Goal: Task Accomplishment & Management: Manage account settings

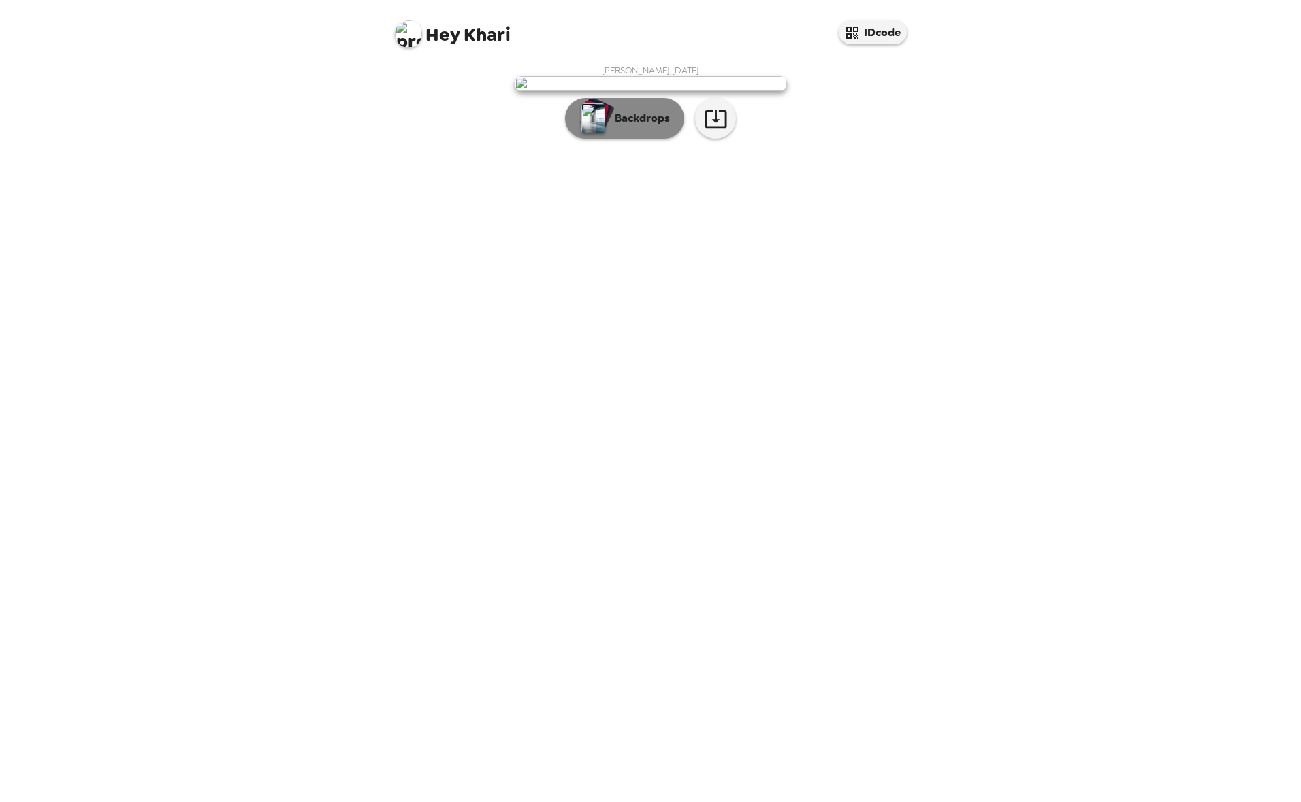
click at [657, 127] on p "Backdrops" at bounding box center [639, 118] width 62 height 16
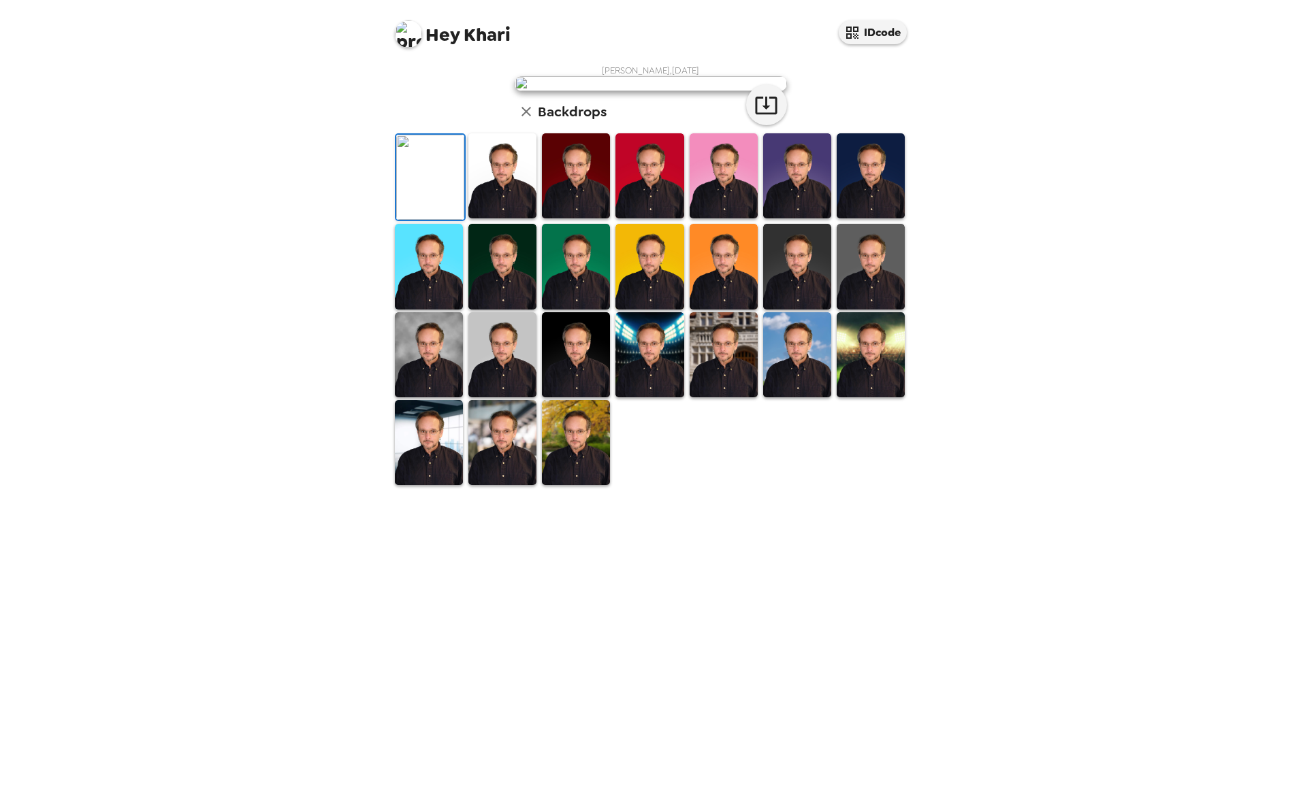
click at [715, 397] on img at bounding box center [723, 354] width 68 height 85
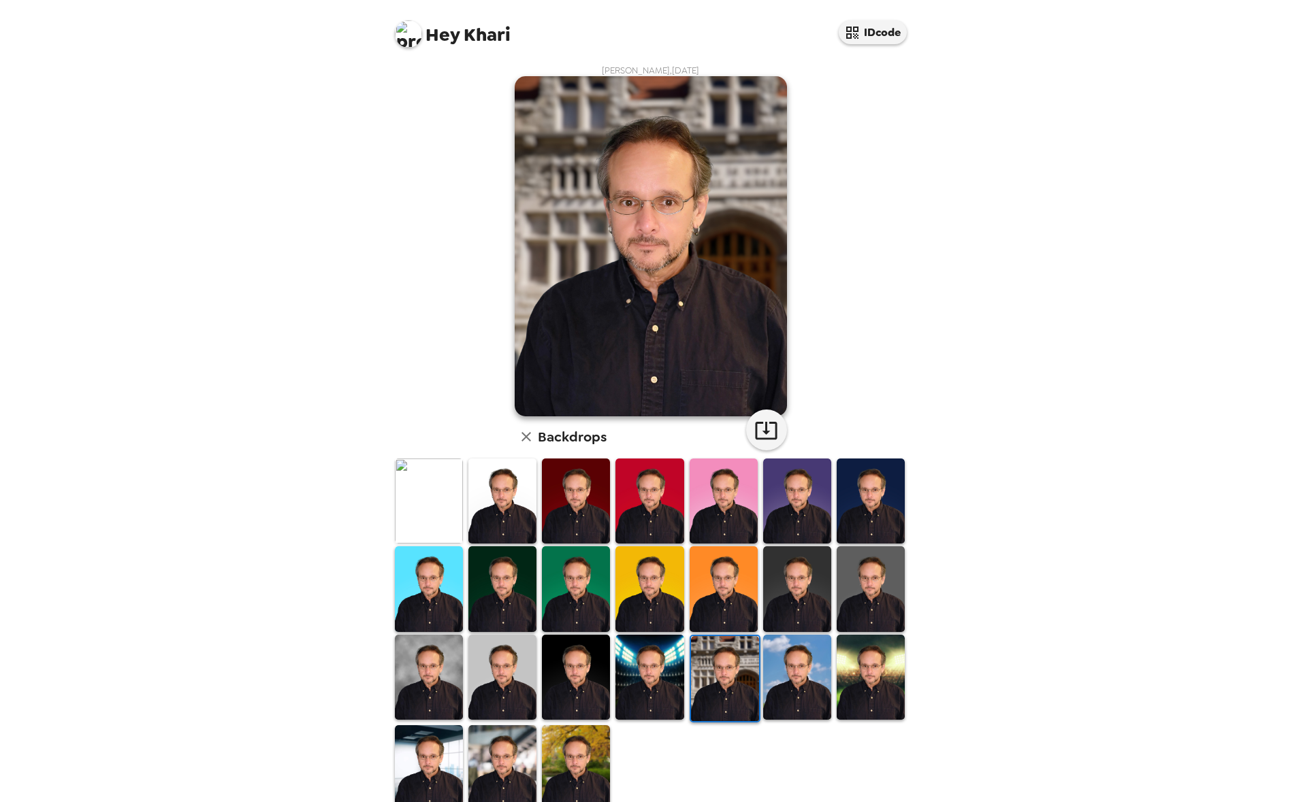
click at [428, 645] on img at bounding box center [429, 677] width 68 height 85
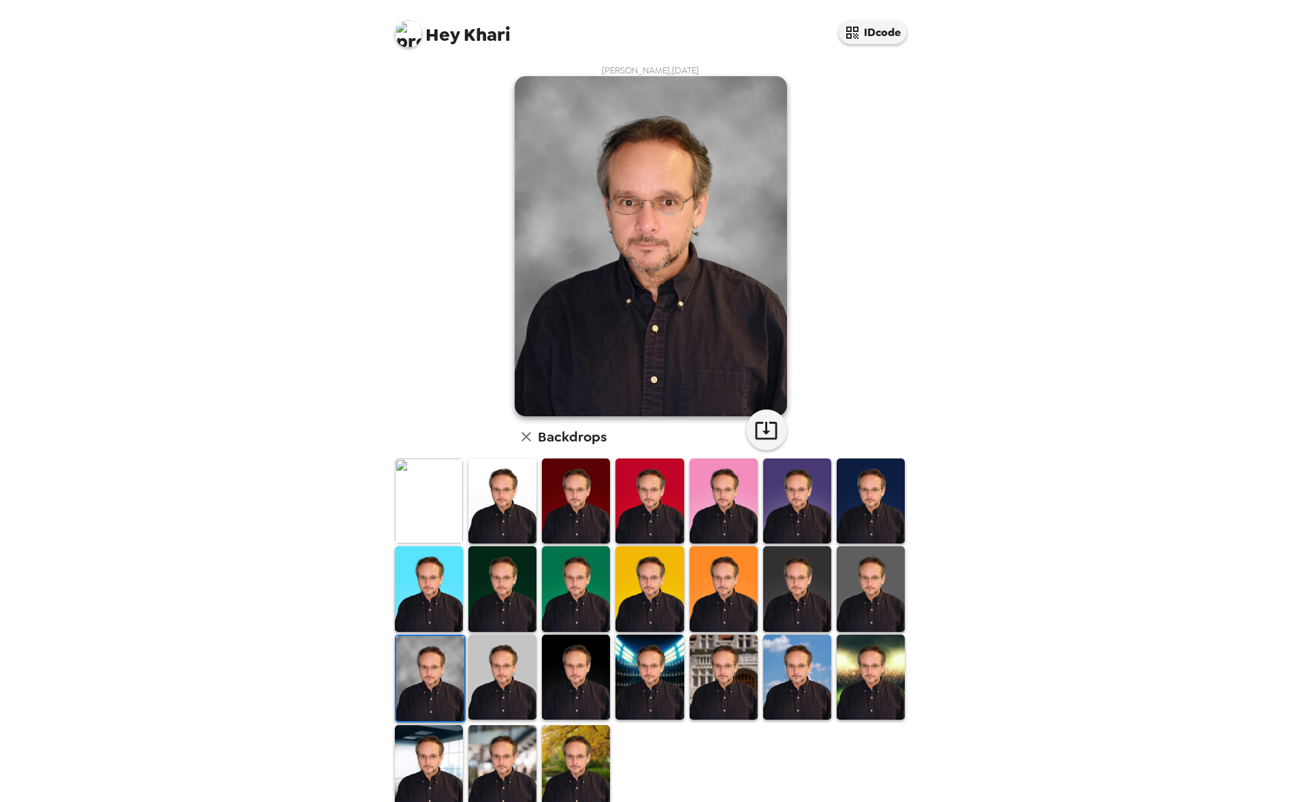
click at [493, 653] on img at bounding box center [502, 677] width 68 height 85
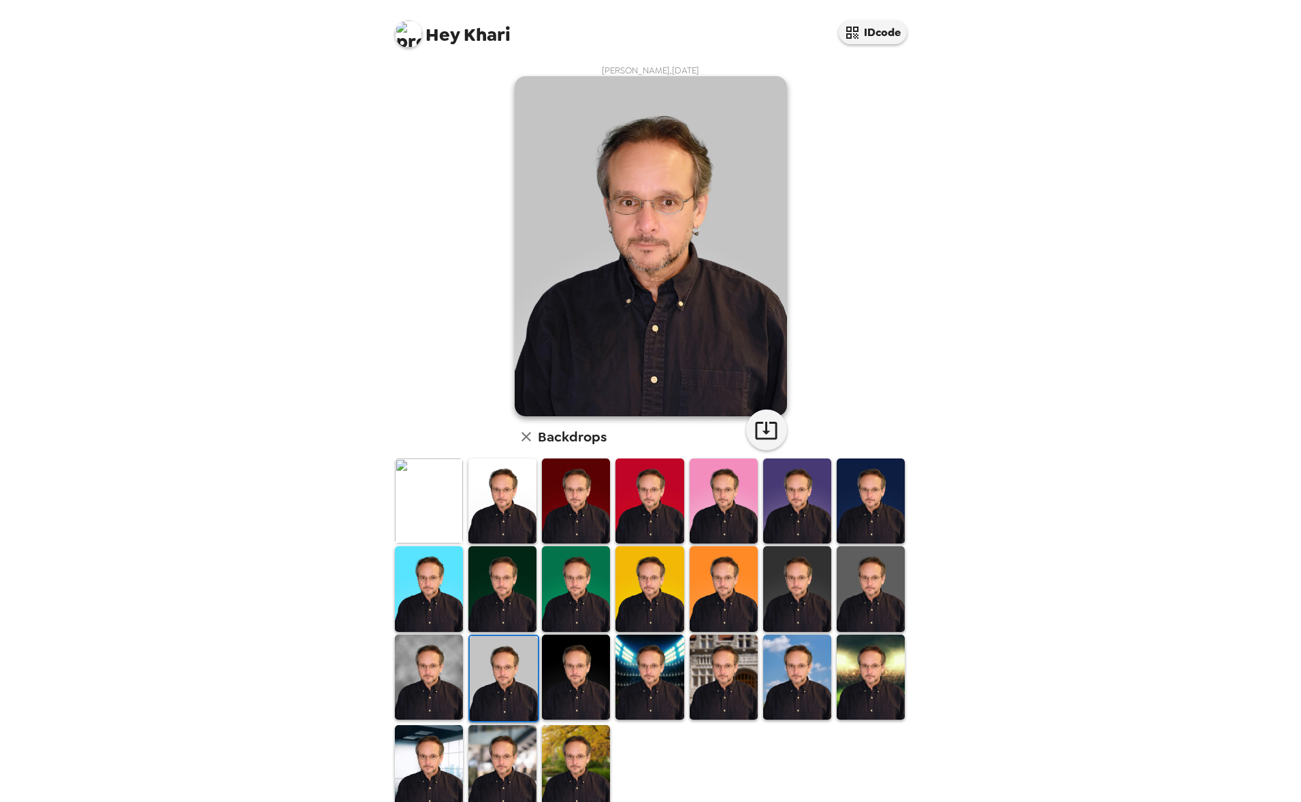
scroll to position [23, 0]
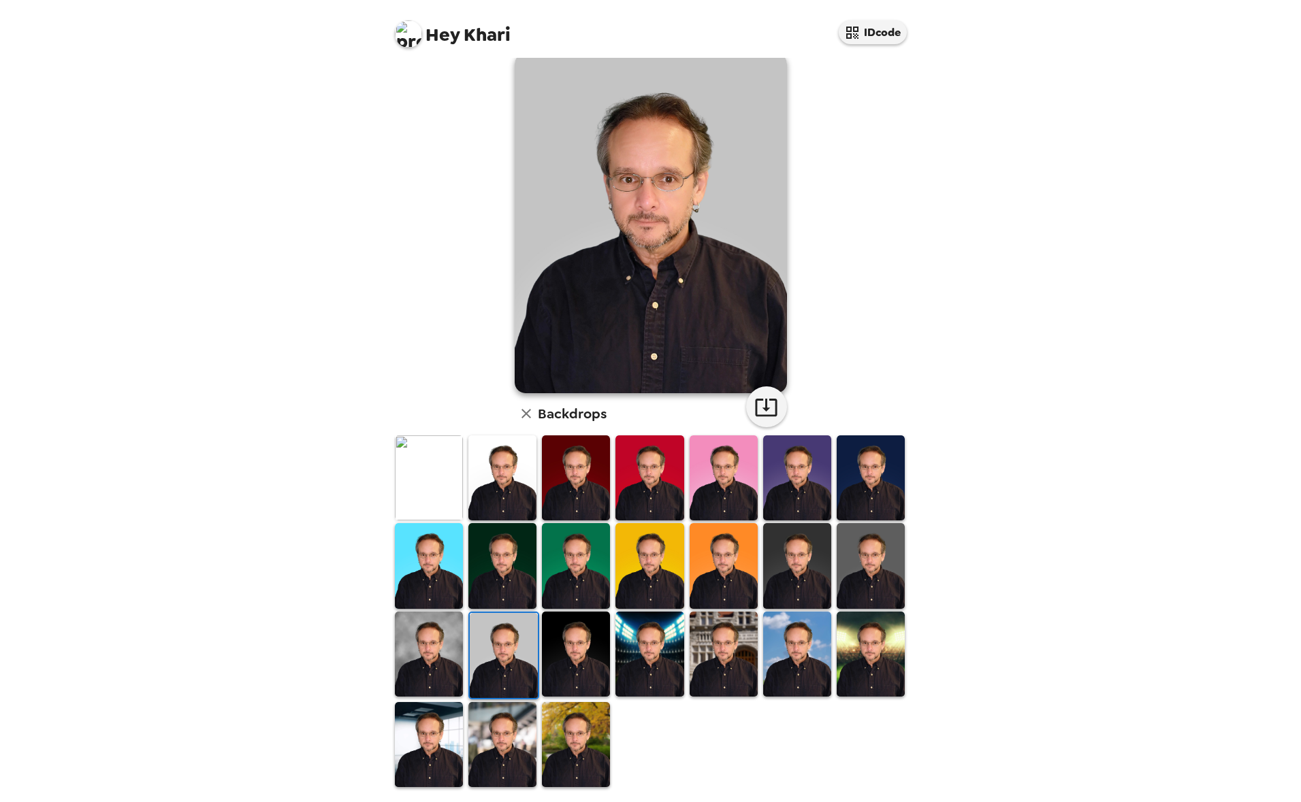
click at [559, 726] on img at bounding box center [576, 744] width 68 height 85
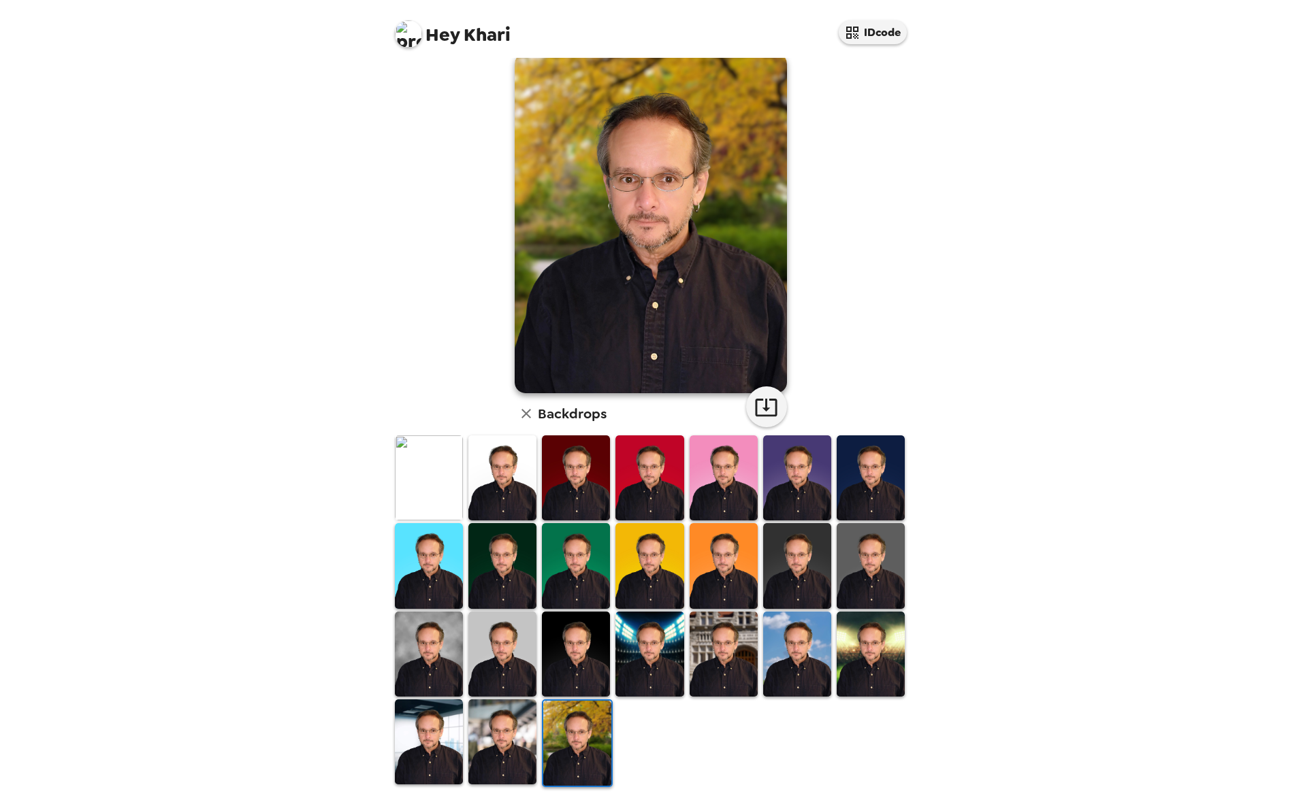
click at [489, 733] on img at bounding box center [502, 742] width 68 height 85
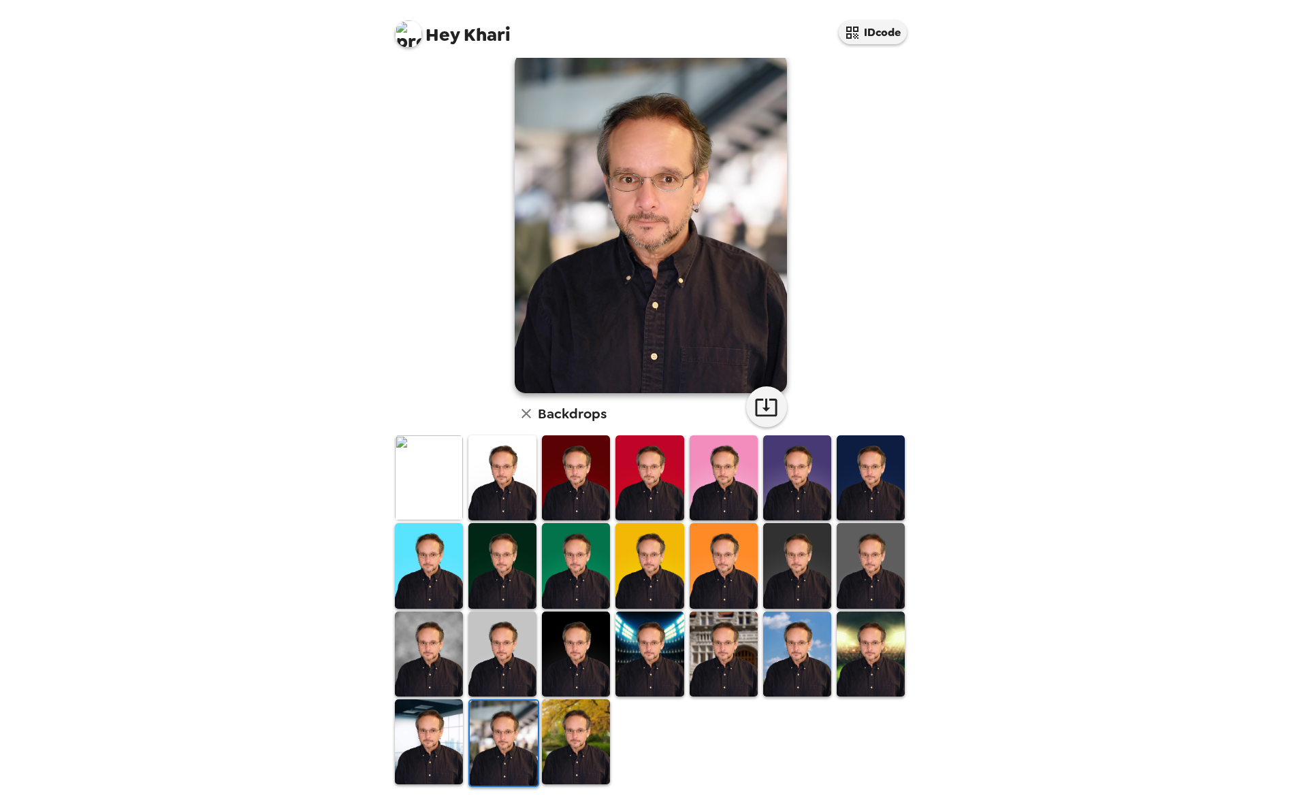
click at [427, 736] on img at bounding box center [429, 742] width 68 height 85
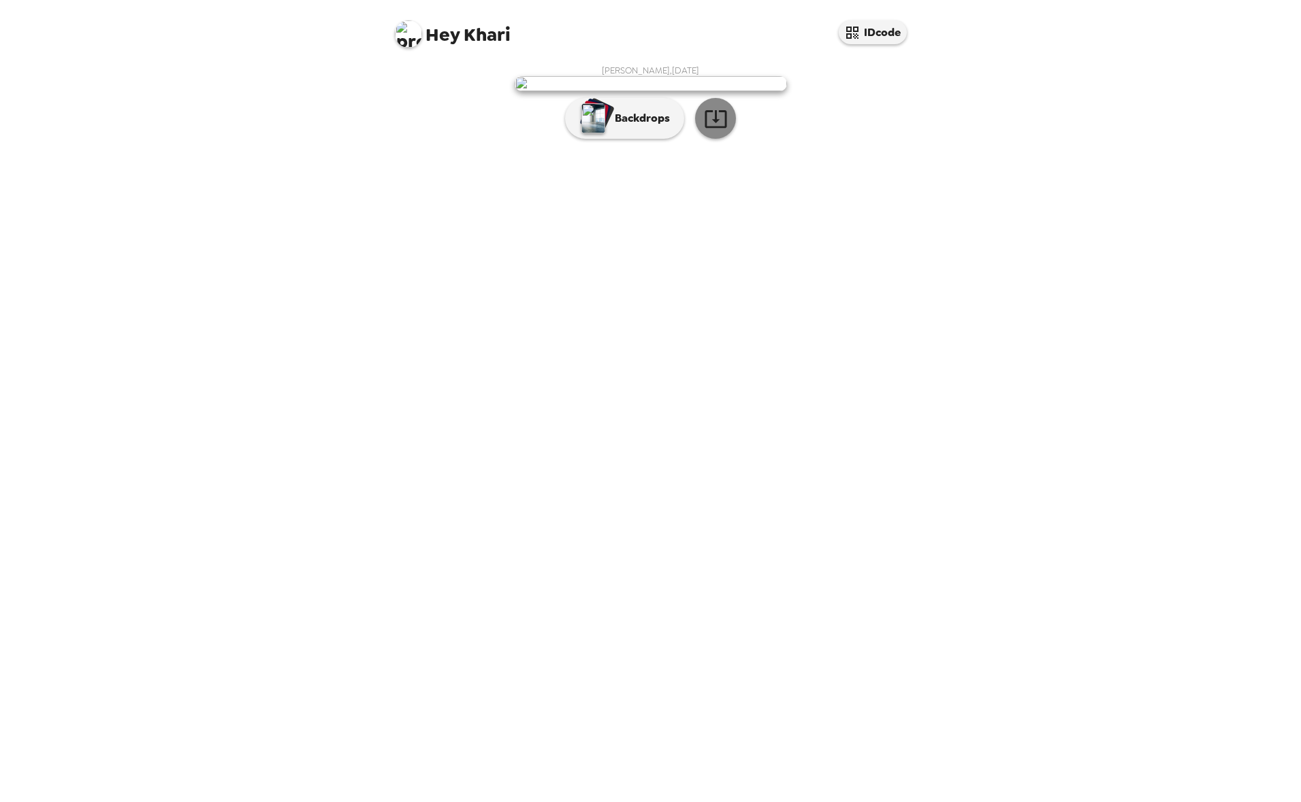
click at [717, 131] on icon "button" at bounding box center [716, 119] width 24 height 24
click at [1135, 120] on div "Hey Khari IDcode Khari Villela , 09-19-2025 Backdrops" at bounding box center [650, 401] width 1301 height 802
click at [432, 37] on span "Hey" at bounding box center [442, 34] width 34 height 25
click at [651, 70] on span "Khari Villela , 09-19-2025" at bounding box center [650, 71] width 97 height 12
click at [463, 34] on span "Hey Khari" at bounding box center [453, 29] width 116 height 31
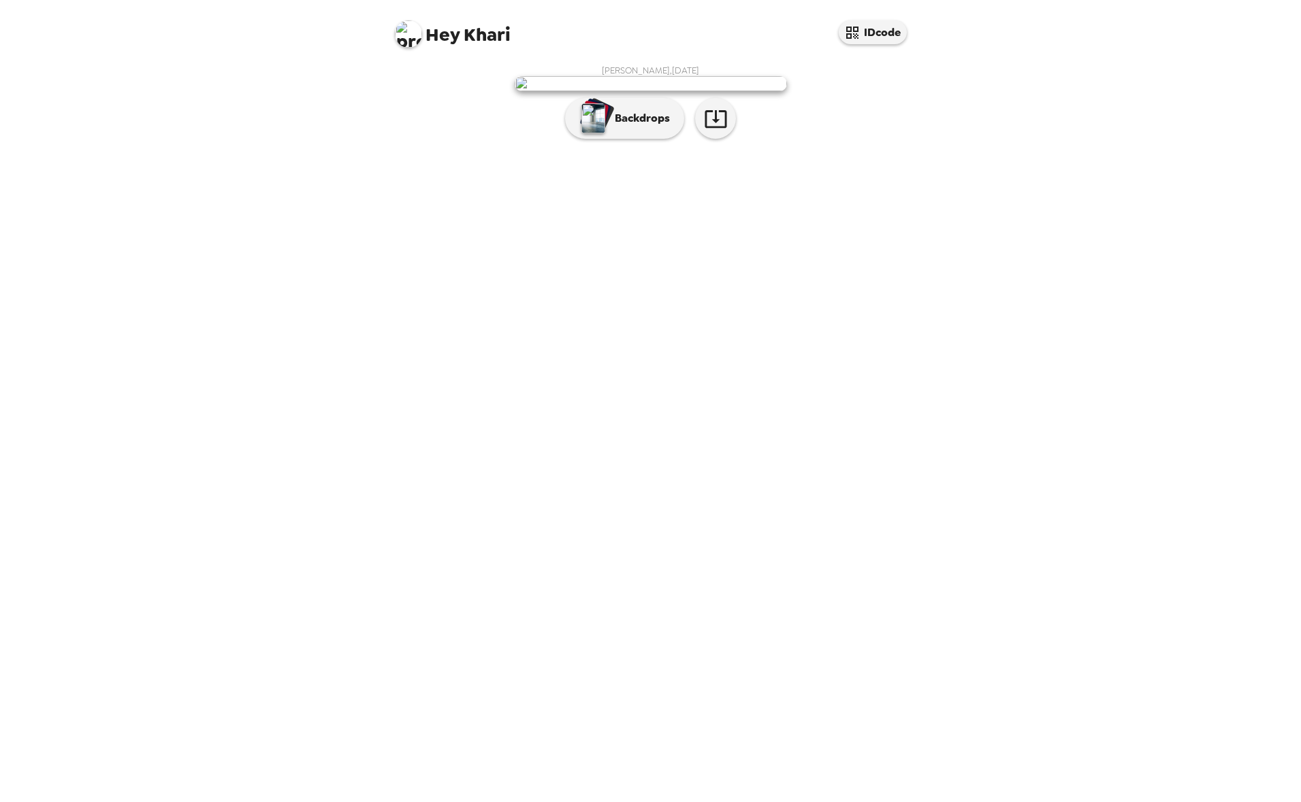
click at [414, 37] on img at bounding box center [408, 33] width 27 height 27
click at [432, 68] on span "Edit my info" at bounding box center [433, 65] width 54 height 12
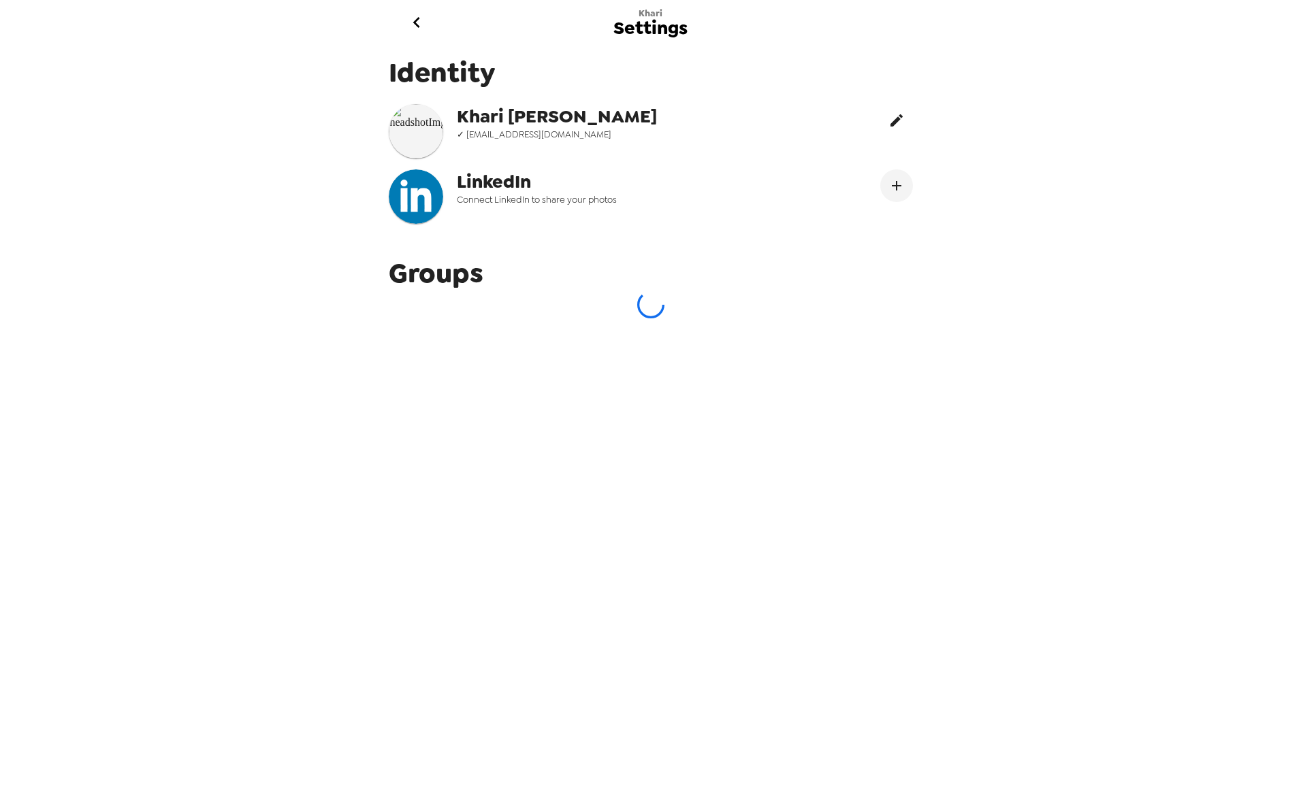
click at [888, 127] on icon "edit" at bounding box center [896, 120] width 16 height 16
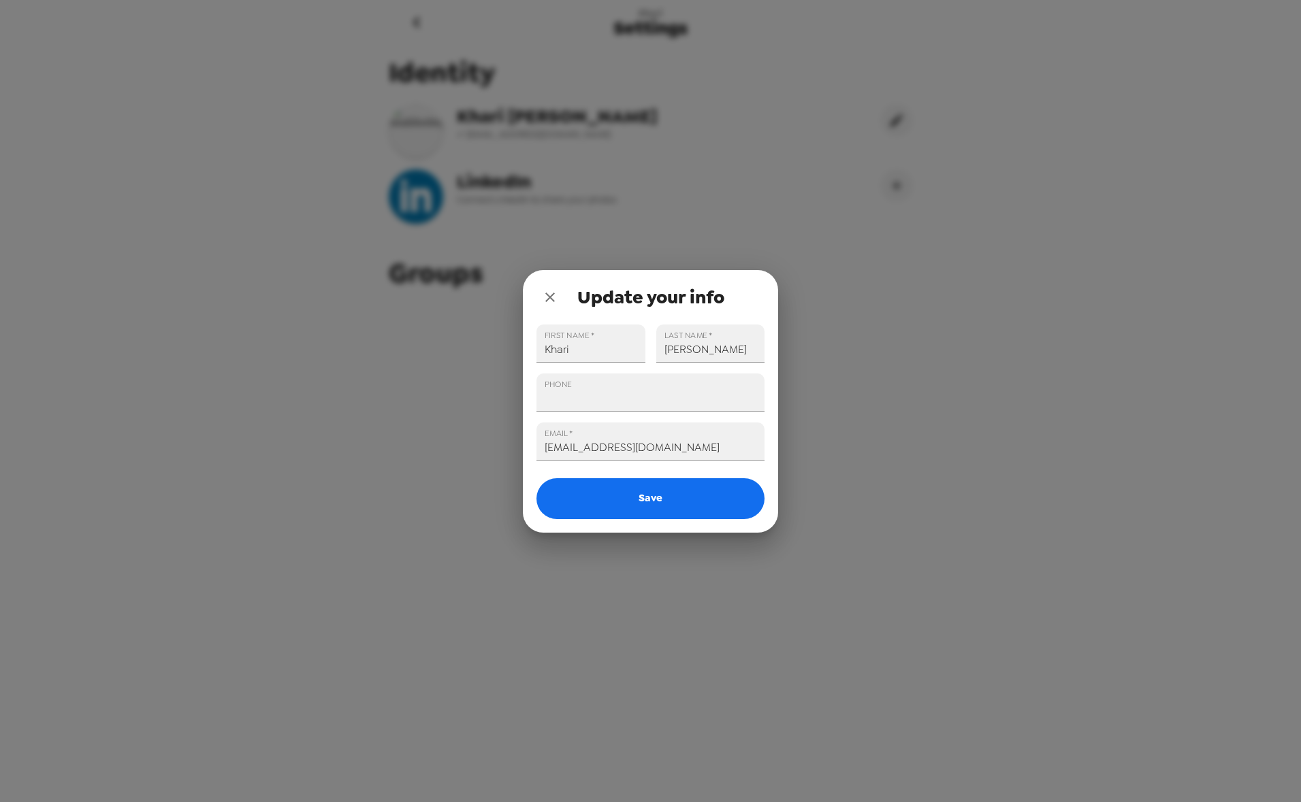
click at [653, 191] on div "Update your info FIRST NAME   * Khari LAST NAME   * Villela PHONE EMAIL   * kha…" at bounding box center [650, 401] width 1301 height 802
click at [553, 301] on icon "close" at bounding box center [550, 297] width 16 height 16
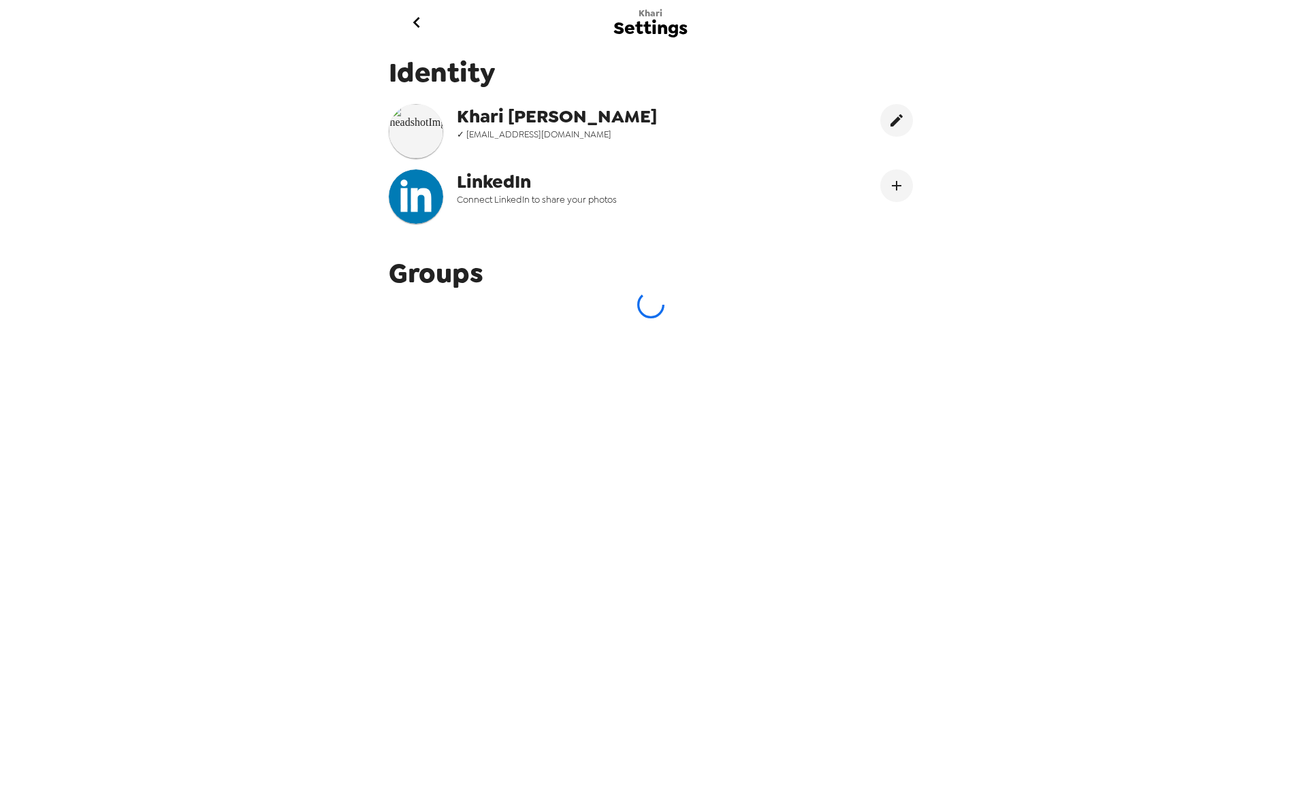
click at [421, 26] on icon "go back" at bounding box center [417, 23] width 22 height 22
